Goal: Register for event/course

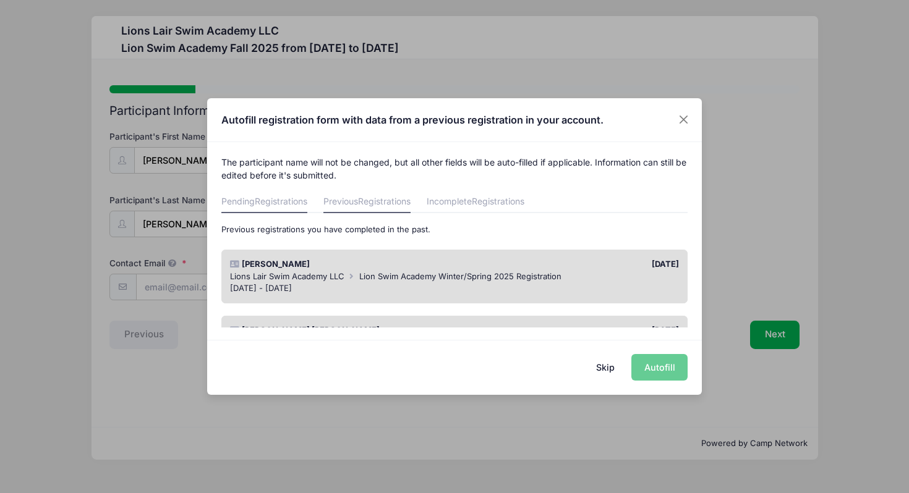
click at [263, 202] on span "Registrations" at bounding box center [281, 201] width 53 height 11
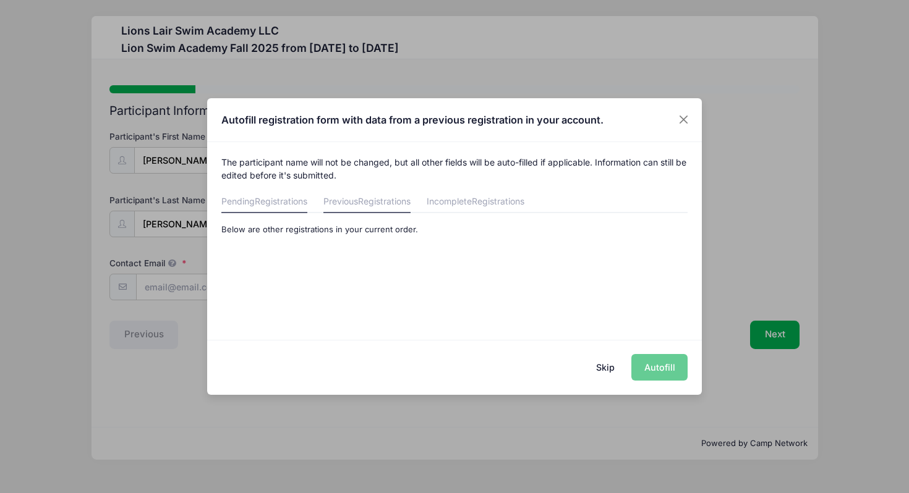
click at [373, 205] on span "Registrations" at bounding box center [384, 201] width 53 height 11
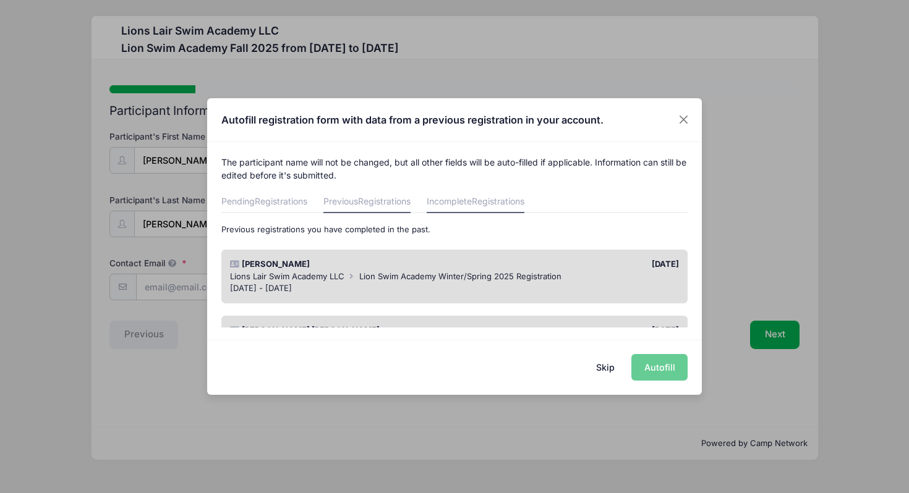
click at [467, 197] on link "Incomplete Registrations" at bounding box center [476, 202] width 98 height 22
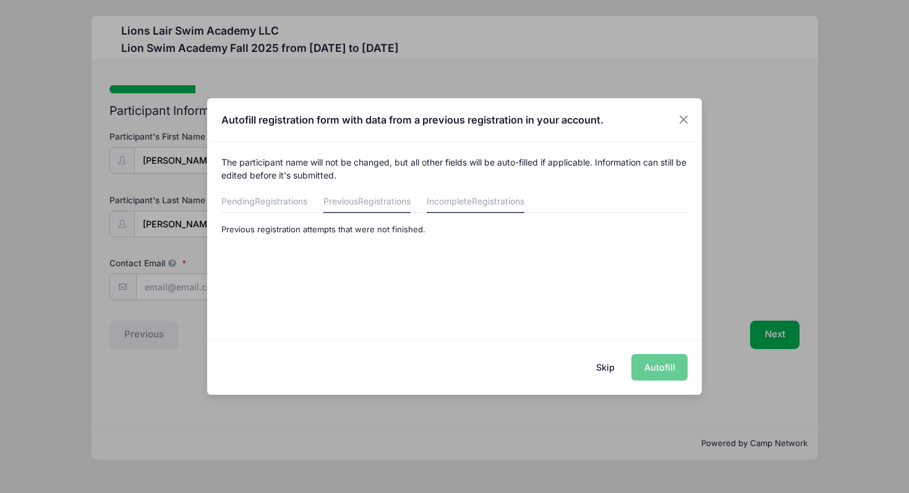
click at [385, 204] on span "Registrations" at bounding box center [384, 201] width 53 height 11
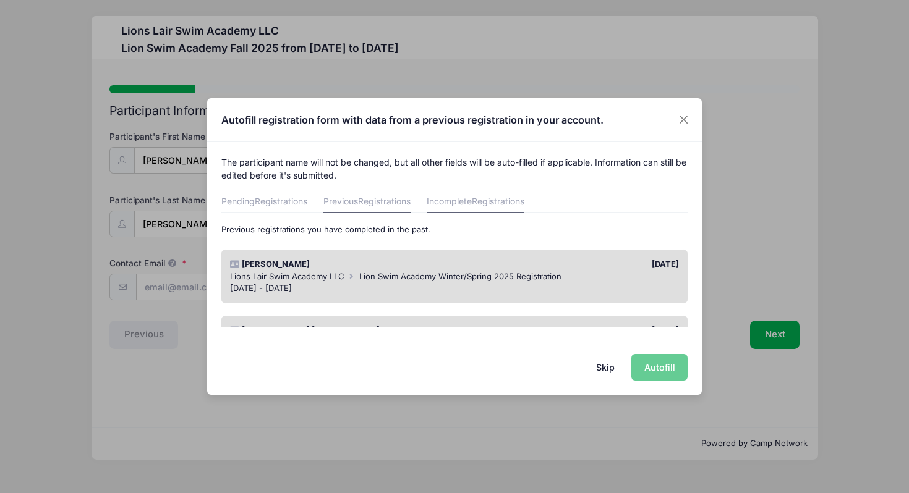
click at [500, 202] on span "Registrations" at bounding box center [498, 201] width 53 height 11
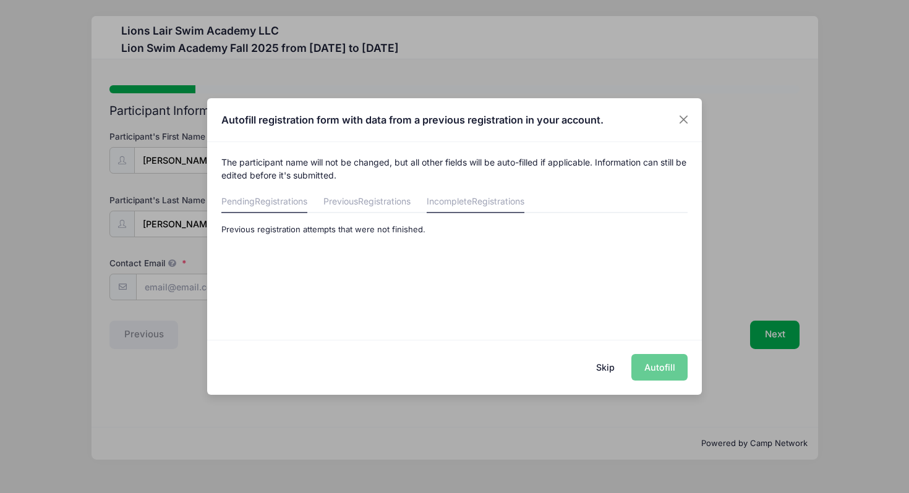
click at [279, 196] on span "Registrations" at bounding box center [281, 201] width 53 height 11
click at [394, 200] on span "Registrations" at bounding box center [384, 201] width 53 height 11
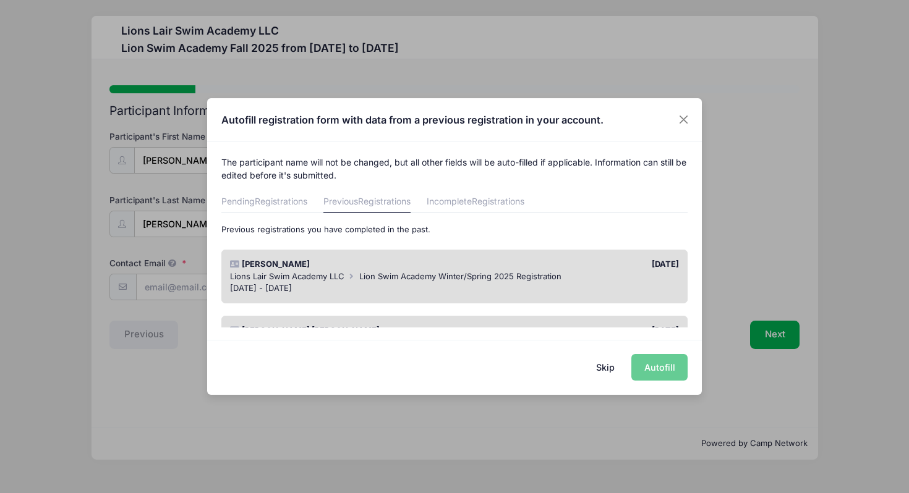
click at [347, 280] on icon at bounding box center [352, 277] width 10 height 8
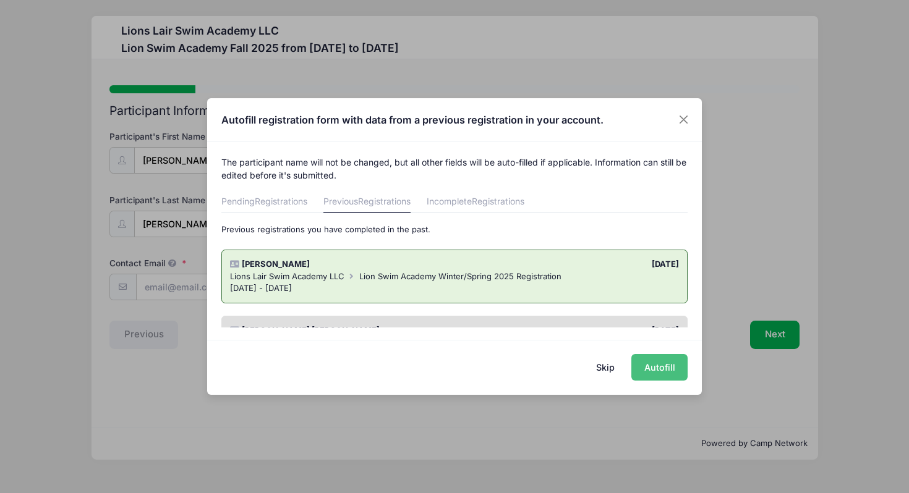
click at [660, 365] on button "Autofill" at bounding box center [659, 367] width 56 height 27
type input "[EMAIL_ADDRESS][DOMAIN_NAME]"
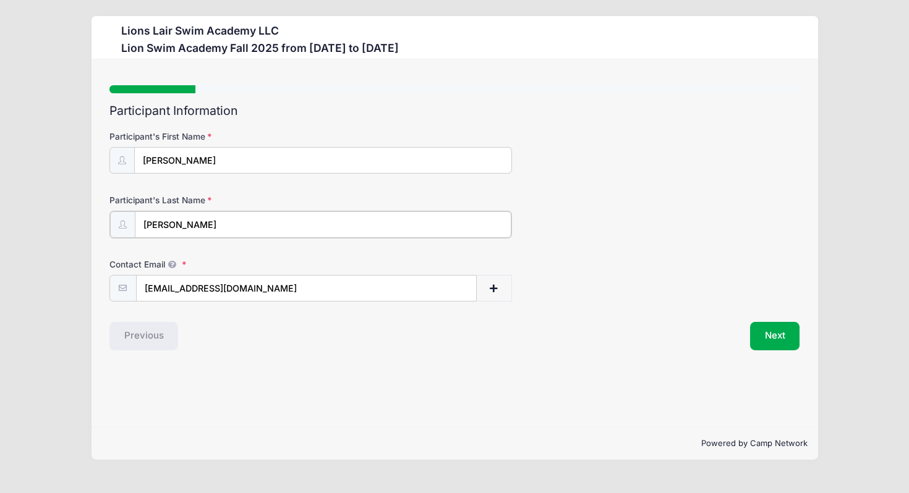
click at [193, 229] on input "Morales" at bounding box center [323, 224] width 377 height 27
click at [142, 226] on input "Morales" at bounding box center [323, 224] width 377 height 27
type input "Ribeiro-Morales"
click at [785, 333] on button "Next" at bounding box center [775, 335] width 50 height 28
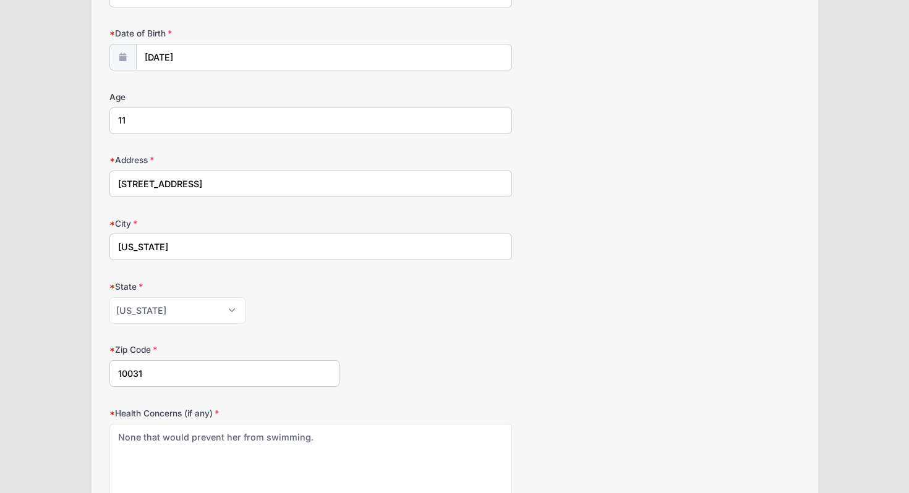
scroll to position [232, 0]
click at [130, 121] on input "11" at bounding box center [310, 119] width 403 height 27
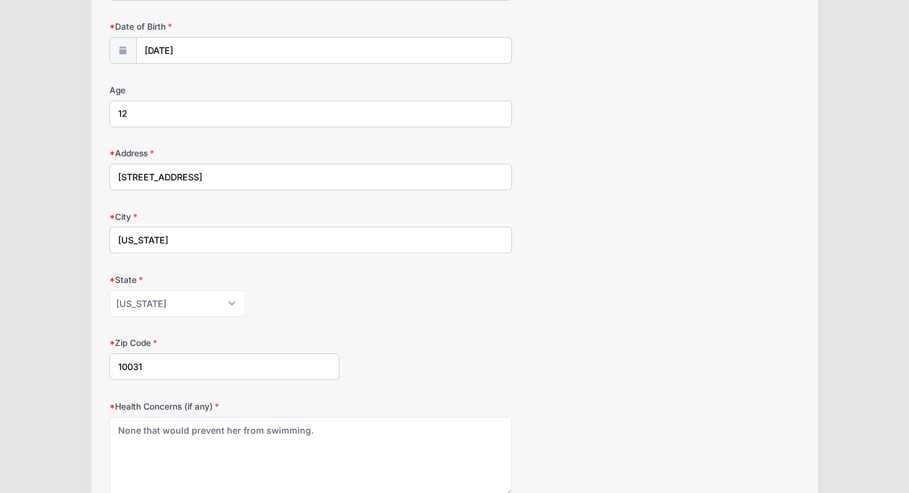
type input "12"
click at [197, 182] on input "470 Convent Ave. , 23" at bounding box center [310, 177] width 403 height 27
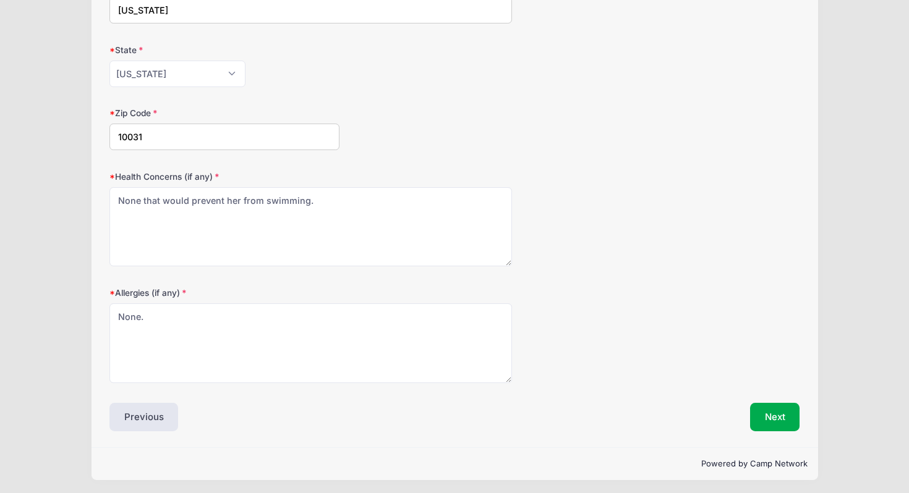
scroll to position [470, 0]
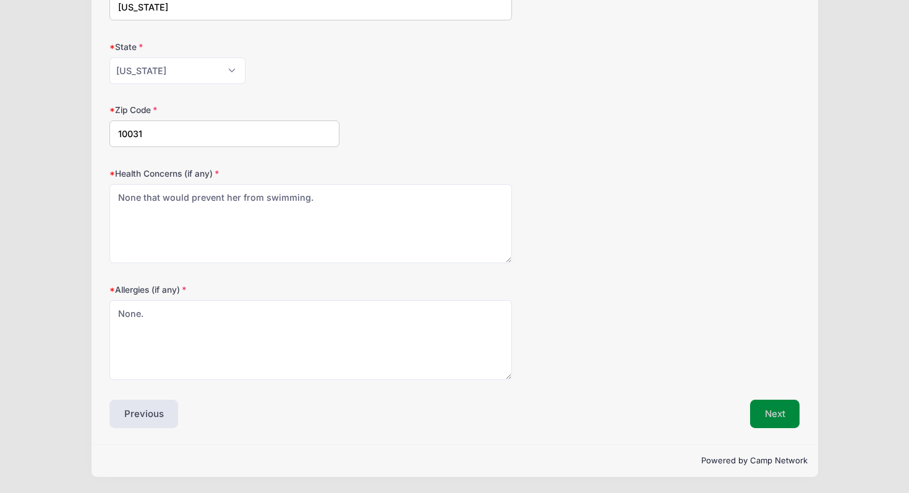
type input "470 Convent Ave., 23"
click at [772, 417] on button "Next" at bounding box center [775, 414] width 50 height 28
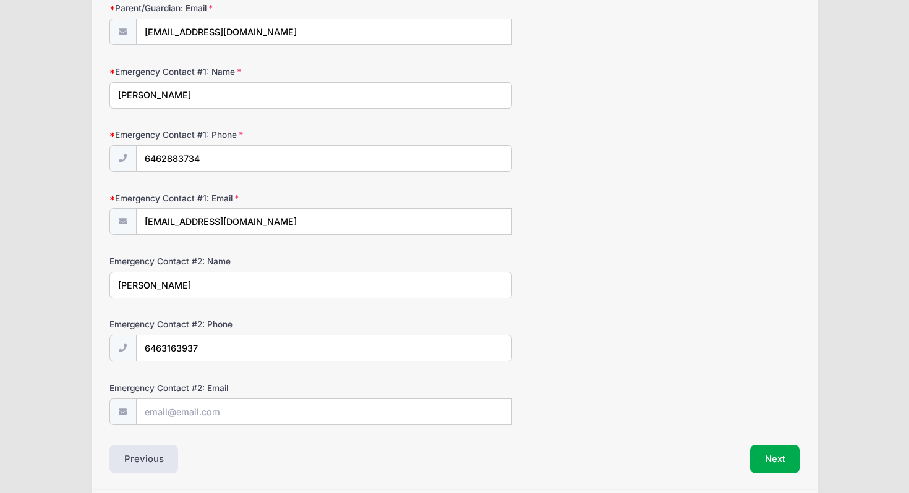
scroll to position [301, 0]
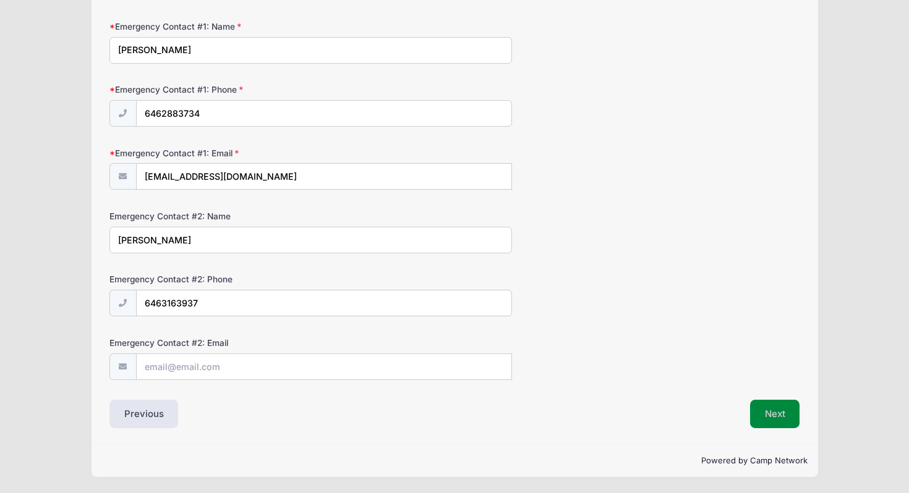
click at [773, 412] on button "Next" at bounding box center [775, 414] width 50 height 28
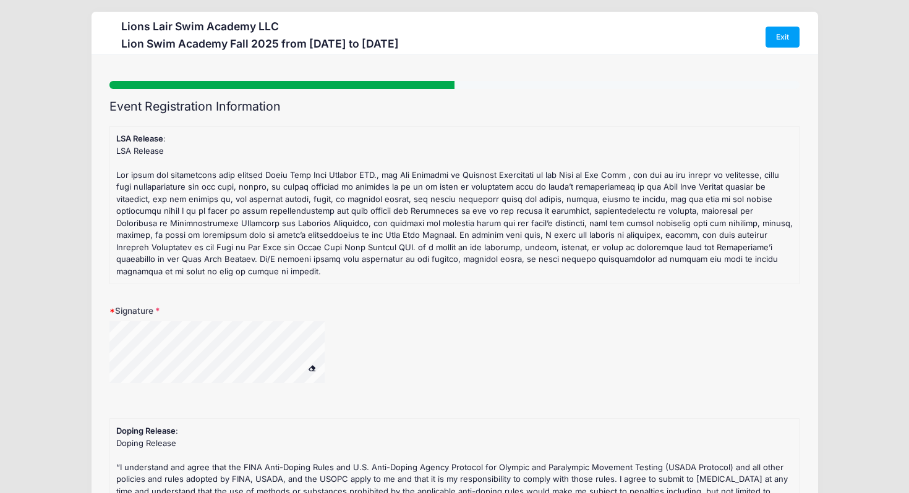
scroll to position [0, 0]
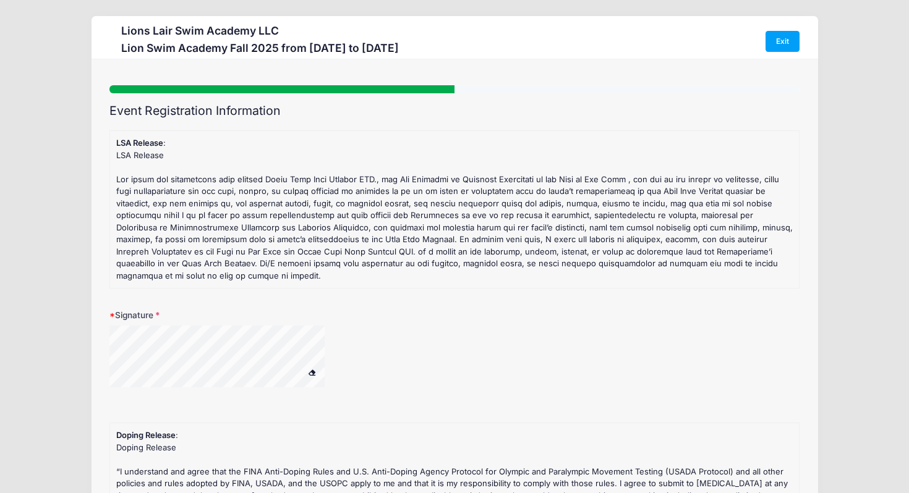
click at [314, 373] on span at bounding box center [312, 372] width 9 height 7
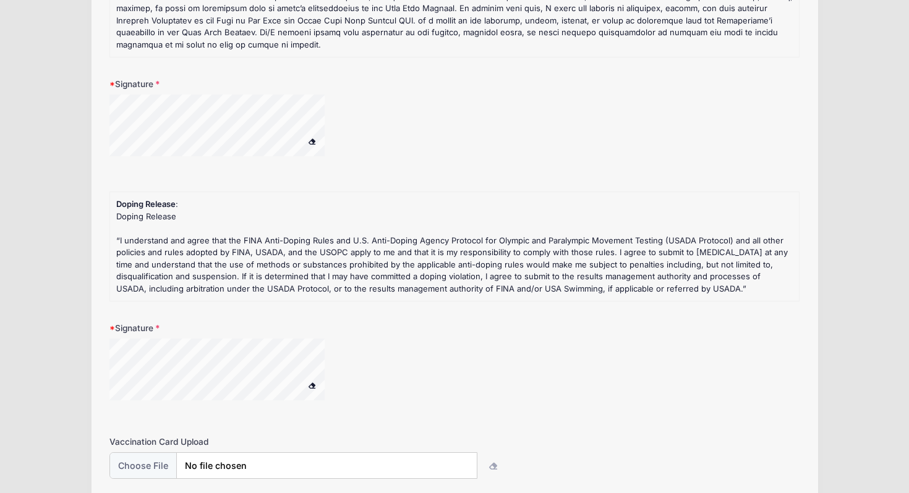
scroll to position [250, 0]
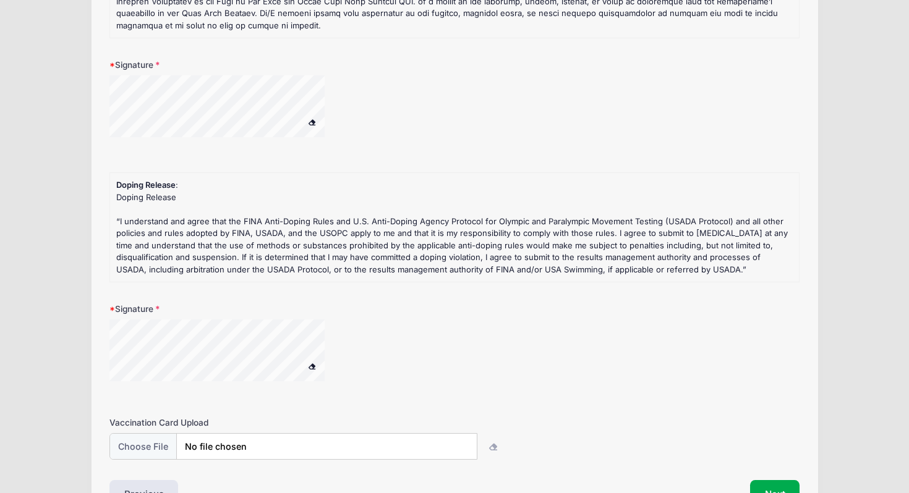
click at [309, 365] on span at bounding box center [312, 366] width 9 height 7
click at [311, 366] on span at bounding box center [312, 366] width 9 height 7
click at [312, 361] on button at bounding box center [312, 366] width 22 height 15
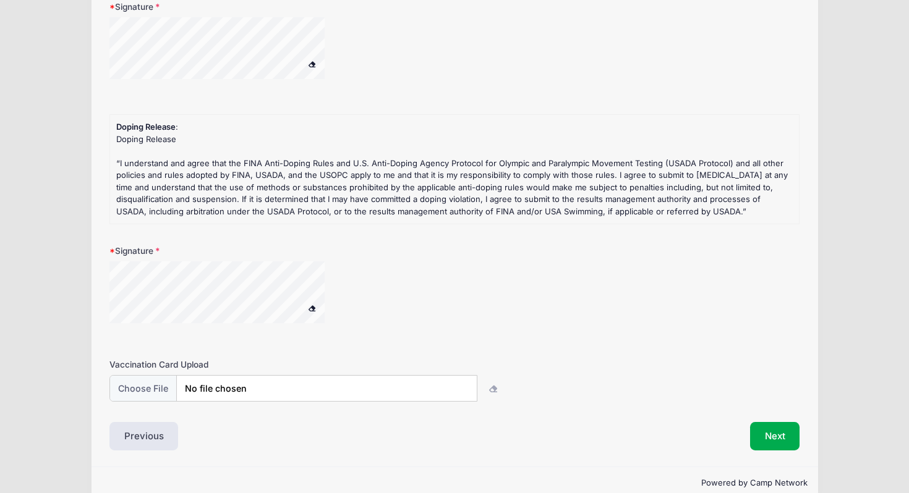
scroll to position [330, 0]
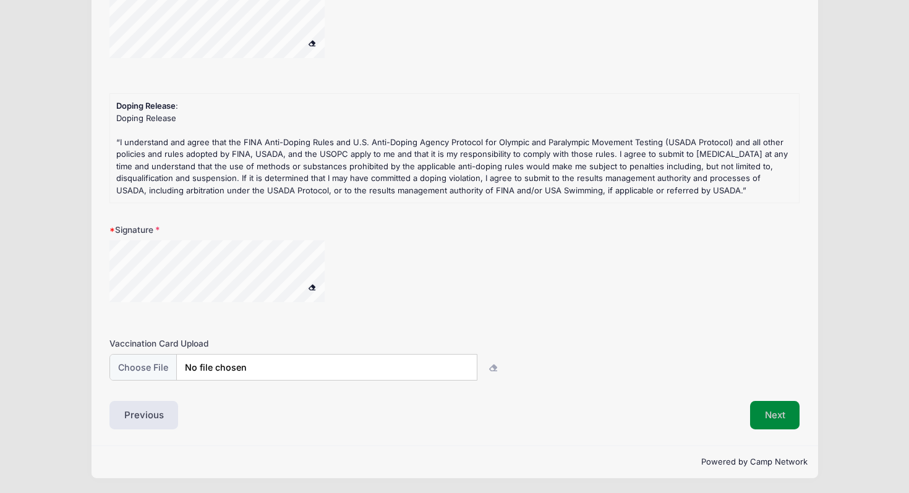
click at [778, 420] on button "Next" at bounding box center [775, 415] width 50 height 28
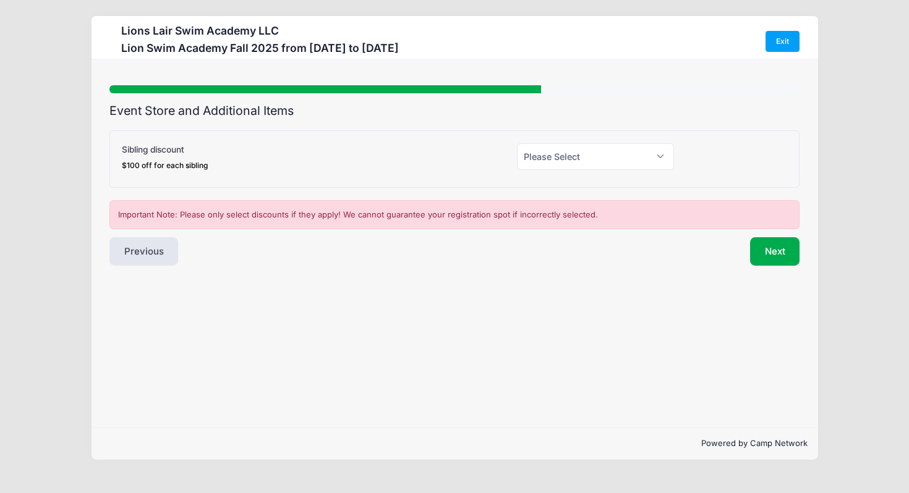
scroll to position [0, 0]
click at [654, 148] on select "Please Select Yes (-$100.00) No" at bounding box center [595, 156] width 157 height 27
select select "0"
click at [517, 143] on select "Please Select Yes (-$100.00) No" at bounding box center [595, 156] width 157 height 27
click at [770, 252] on button "Next" at bounding box center [775, 251] width 50 height 28
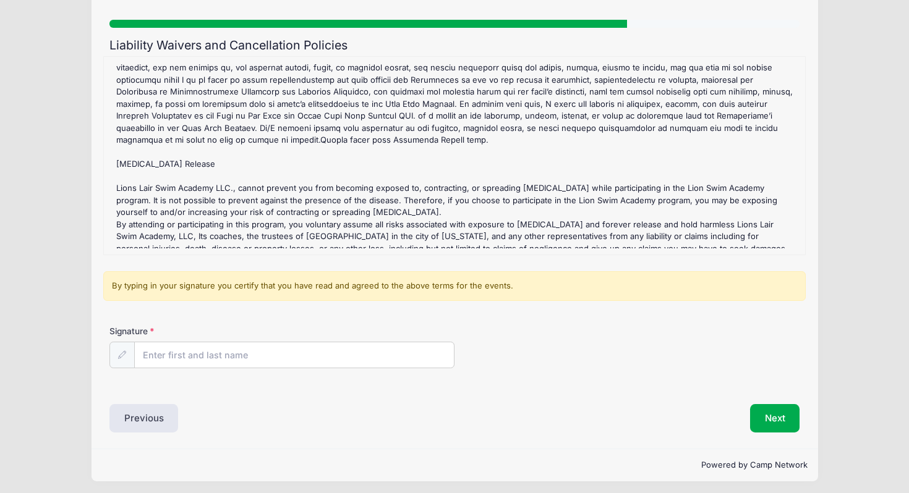
scroll to position [73, 0]
click at [638, 236] on div "Lion Swim Academy Fall 2025 Refund Policy : We will refund you all the session …" at bounding box center [454, 156] width 689 height 186
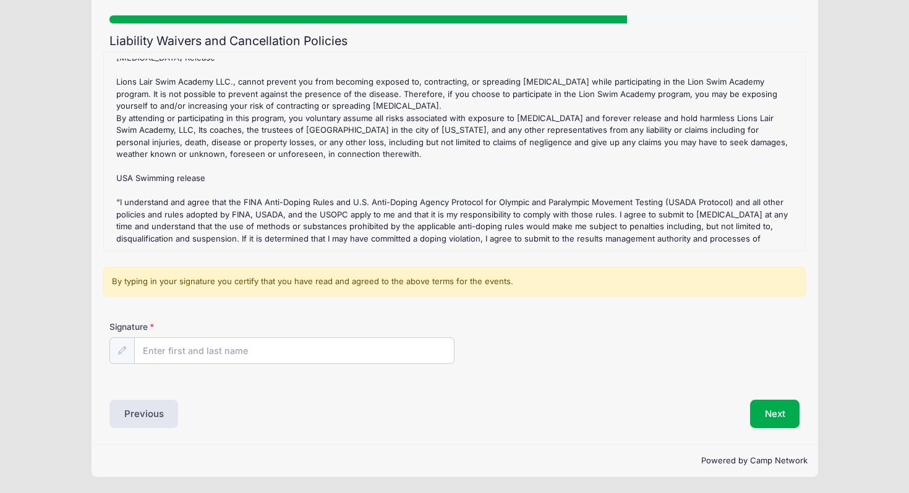
scroll to position [188, 0]
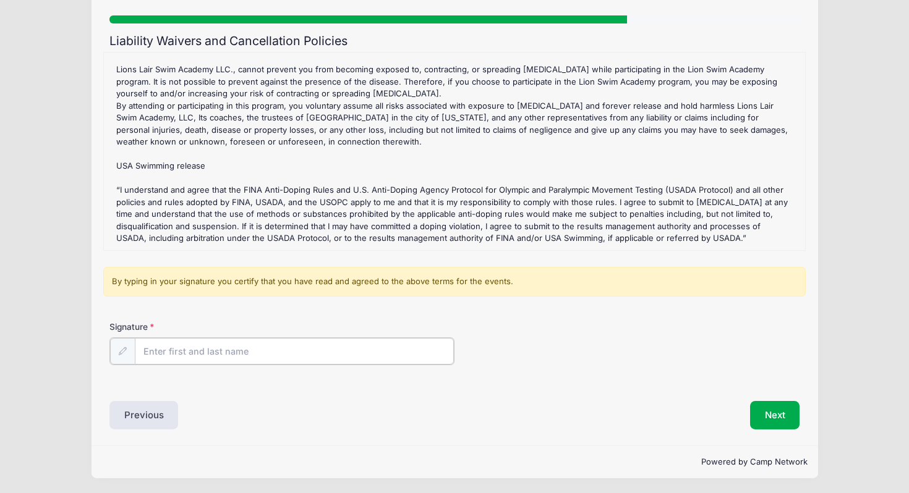
click at [160, 354] on input "Signature" at bounding box center [294, 351] width 319 height 27
type input "d"
drag, startPoint x: 223, startPoint y: 349, endPoint x: 119, endPoint y: 351, distance: 104.5
click at [119, 351] on div "Dorimar Morales" at bounding box center [281, 352] width 345 height 28
type input "Dorimar Morales"
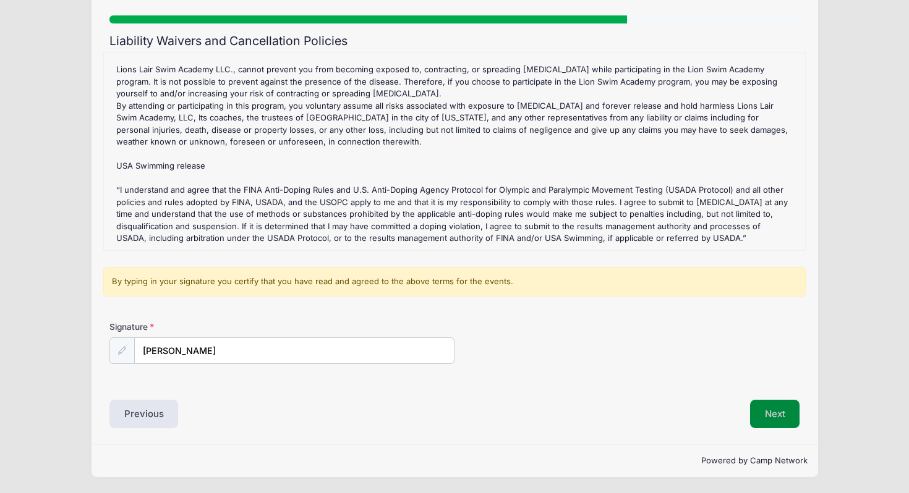
click at [779, 423] on button "Next" at bounding box center [775, 414] width 50 height 28
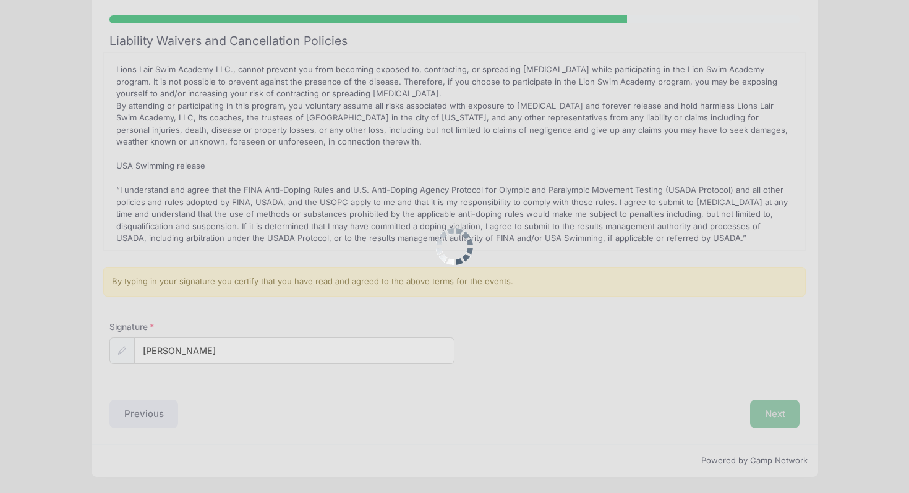
scroll to position [0, 0]
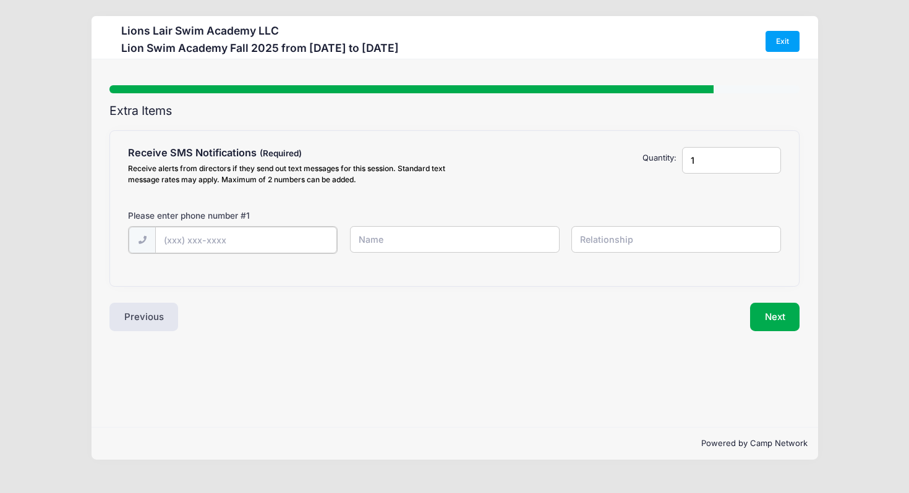
click at [0, 0] on input "text" at bounding box center [0, 0] width 0 height 0
paste input "Dorimar Morales"
type input "Dorimar Morales"
click at [0, 0] on input "text" at bounding box center [0, 0] width 0 height 0
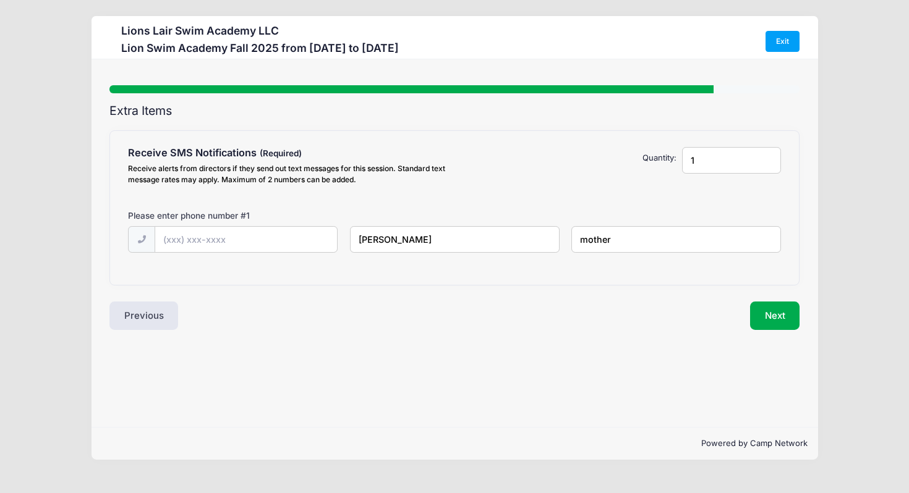
type input "mother"
click at [0, 0] on input "text" at bounding box center [0, 0] width 0 height 0
type input "(646) 288-3734"
click at [780, 323] on button "Next" at bounding box center [775, 316] width 50 height 28
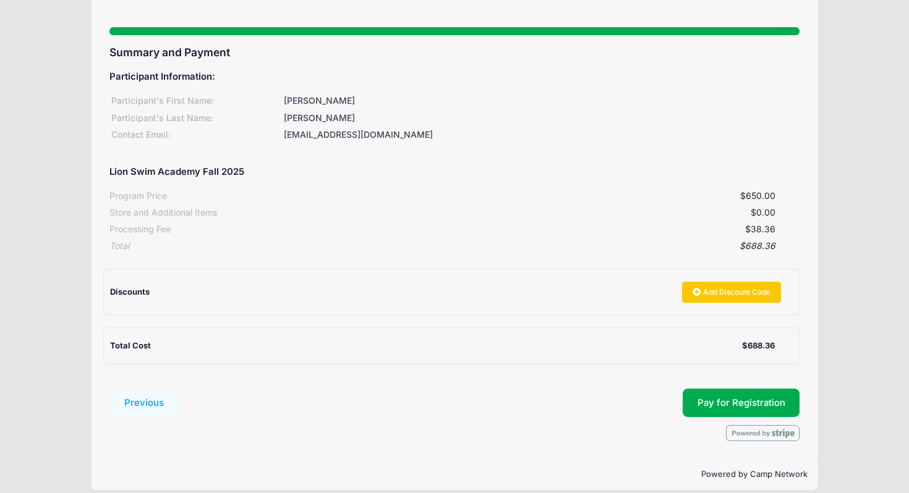
scroll to position [71, 0]
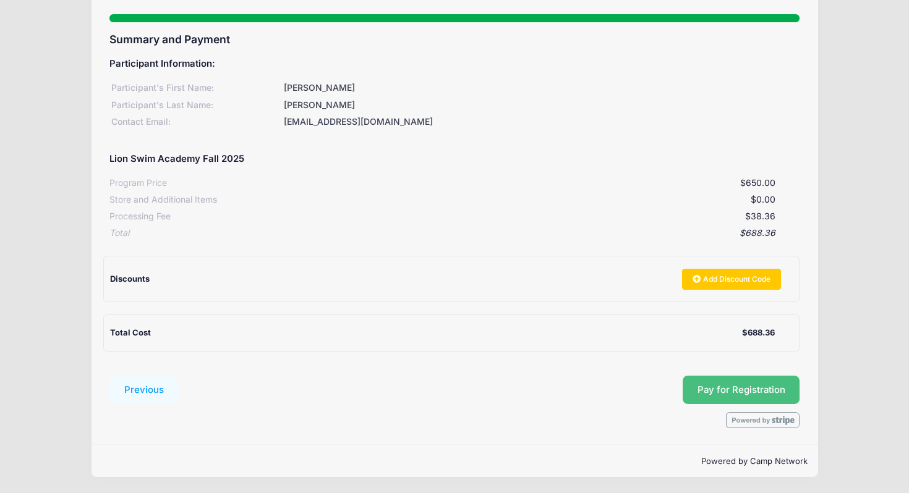
click at [730, 393] on span "Pay for Registration" at bounding box center [741, 390] width 88 height 11
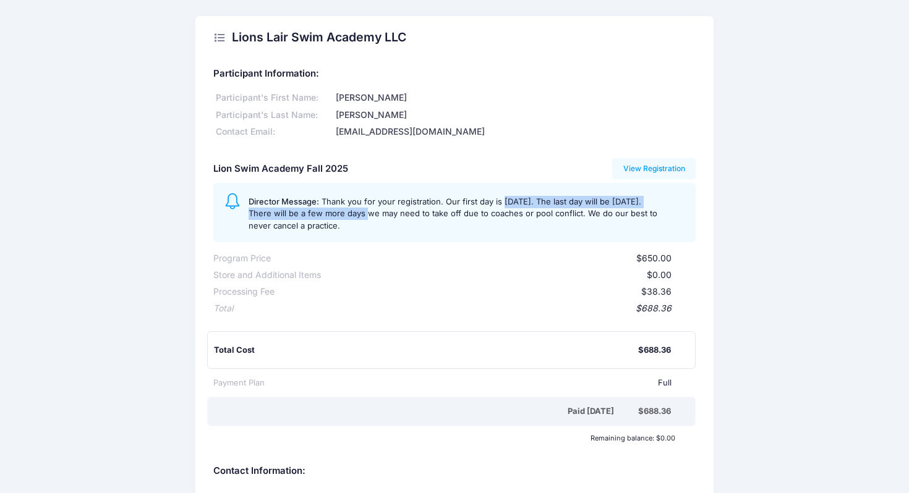
drag, startPoint x: 501, startPoint y: 202, endPoint x: 351, endPoint y: 214, distance: 150.2
click at [351, 214] on span "Thank you for your registration. Our first day is Tuesday, September 9th. The l…" at bounding box center [453, 214] width 409 height 34
copy span "Tuesday, September 9th. The last day will be Thursday December 18."
click at [555, 151] on div "Participant Information: Participant's First Name: Luna Participant's Last Name…" at bounding box center [454, 250] width 482 height 383
click at [215, 38] on icon at bounding box center [219, 38] width 12 height 0
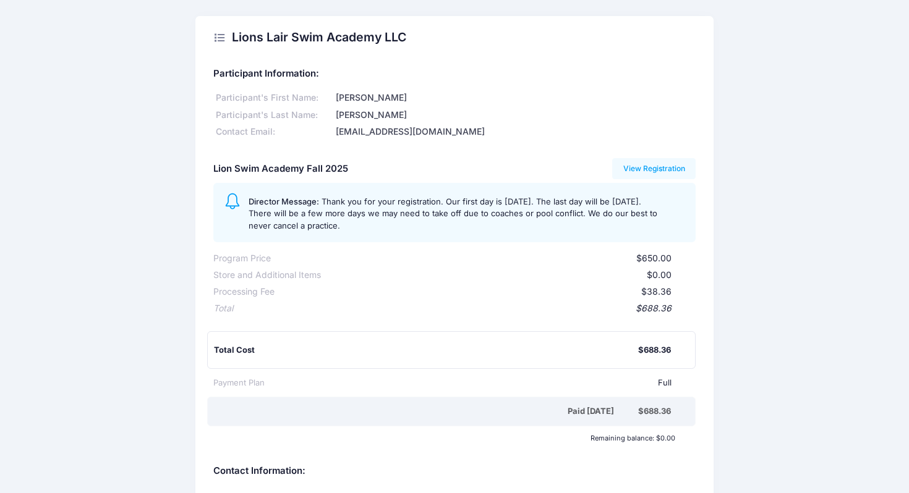
click at [219, 38] on icon at bounding box center [219, 38] width 12 height 0
click at [660, 170] on link "View Registration" at bounding box center [653, 168] width 83 height 21
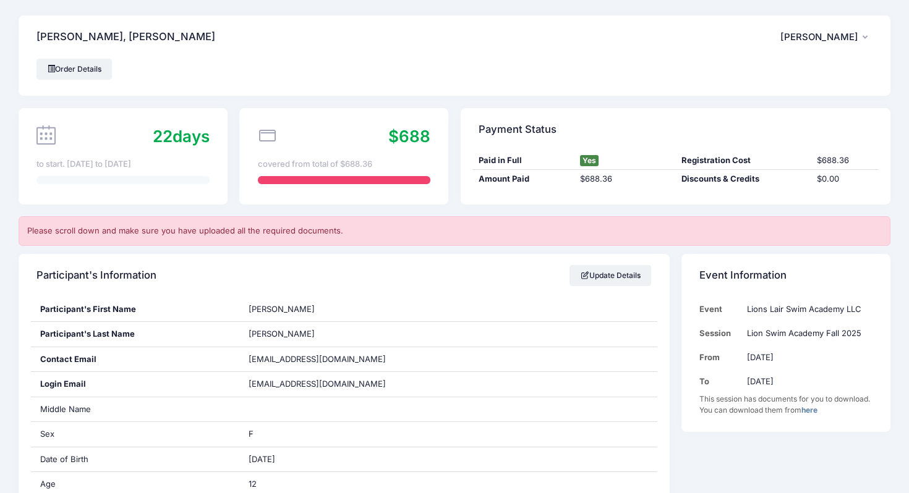
click at [859, 38] on button "DM Dorimar Morales" at bounding box center [826, 37] width 92 height 28
click at [743, 106] on link "Logout" at bounding box center [794, 103] width 143 height 23
